Goal: Browse casually

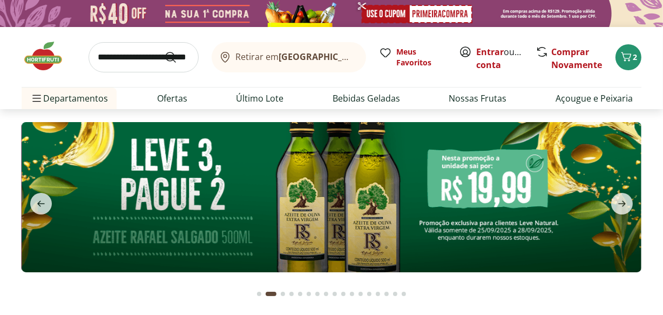
click at [620, 205] on icon "next" at bounding box center [621, 203] width 13 height 13
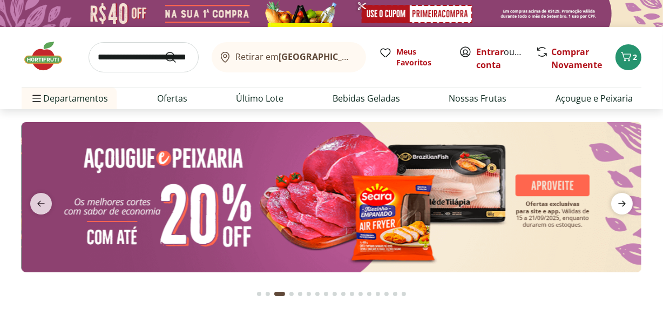
click at [620, 207] on icon "next" at bounding box center [621, 203] width 13 height 13
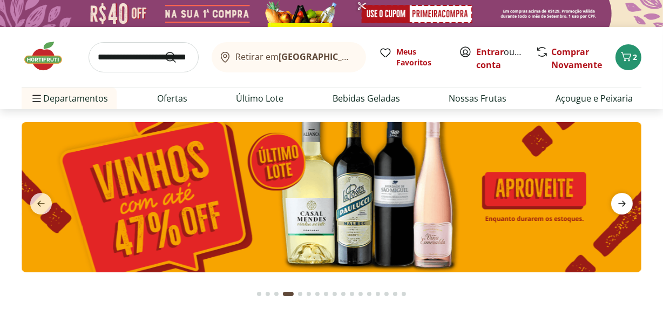
click at [620, 207] on icon "next" at bounding box center [621, 203] width 13 height 13
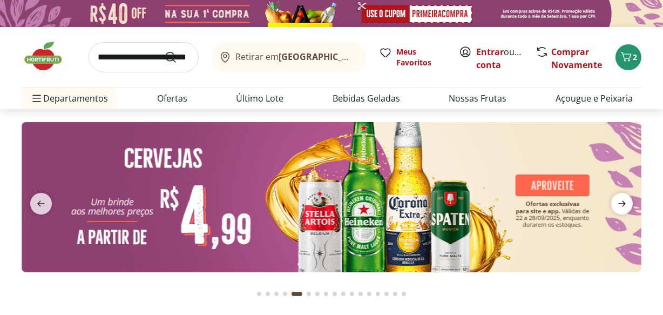
click at [620, 207] on icon "next" at bounding box center [621, 203] width 13 height 13
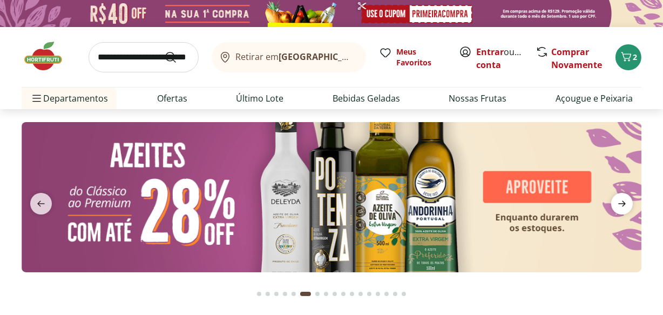
click at [620, 207] on icon "next" at bounding box center [621, 203] width 13 height 13
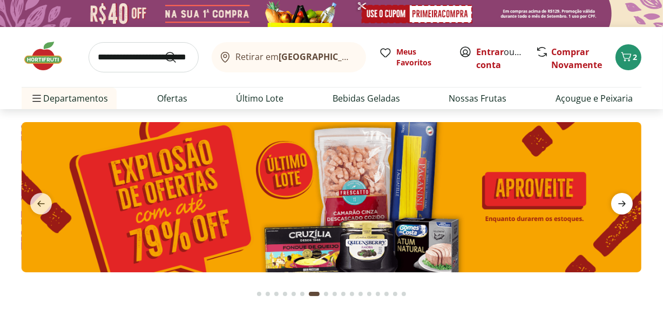
click at [620, 207] on icon "next" at bounding box center [621, 203] width 13 height 13
